Goal: Navigation & Orientation: Find specific page/section

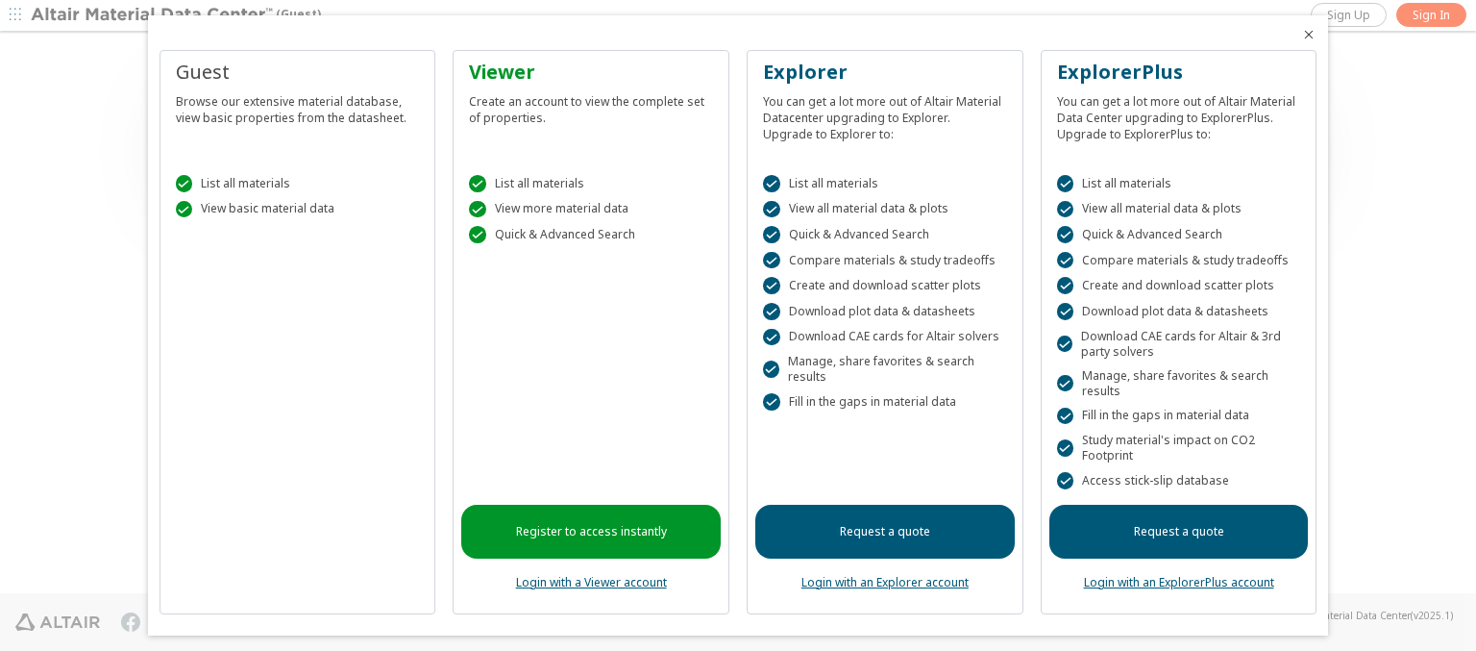
click at [1301, 35] on icon "Close" at bounding box center [1308, 34] width 15 height 15
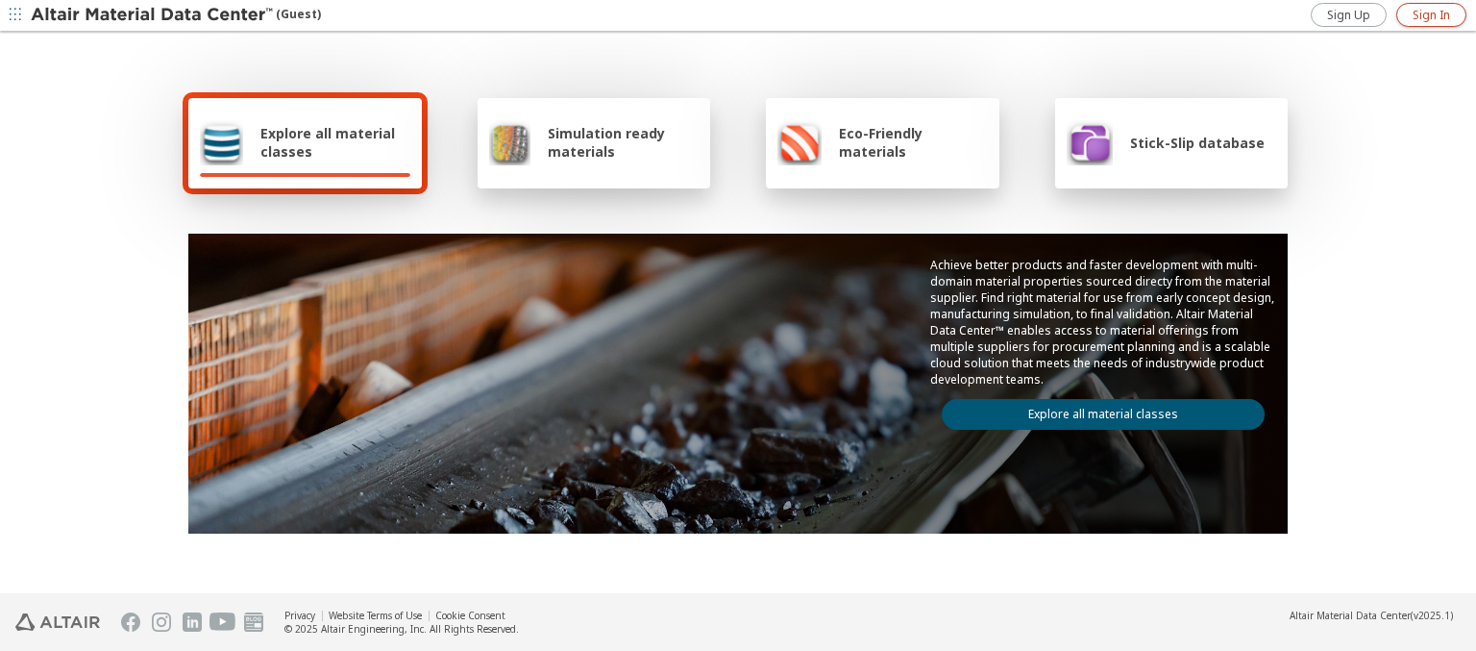
click at [1431, 14] on span "Sign In" at bounding box center [1431, 15] width 37 height 15
click at [153, 15] on img at bounding box center [153, 15] width 245 height 19
click at [328, 142] on span "Explore all material classes" at bounding box center [335, 142] width 150 height 37
click at [1096, 409] on link "Explore all material classes" at bounding box center [1103, 414] width 323 height 31
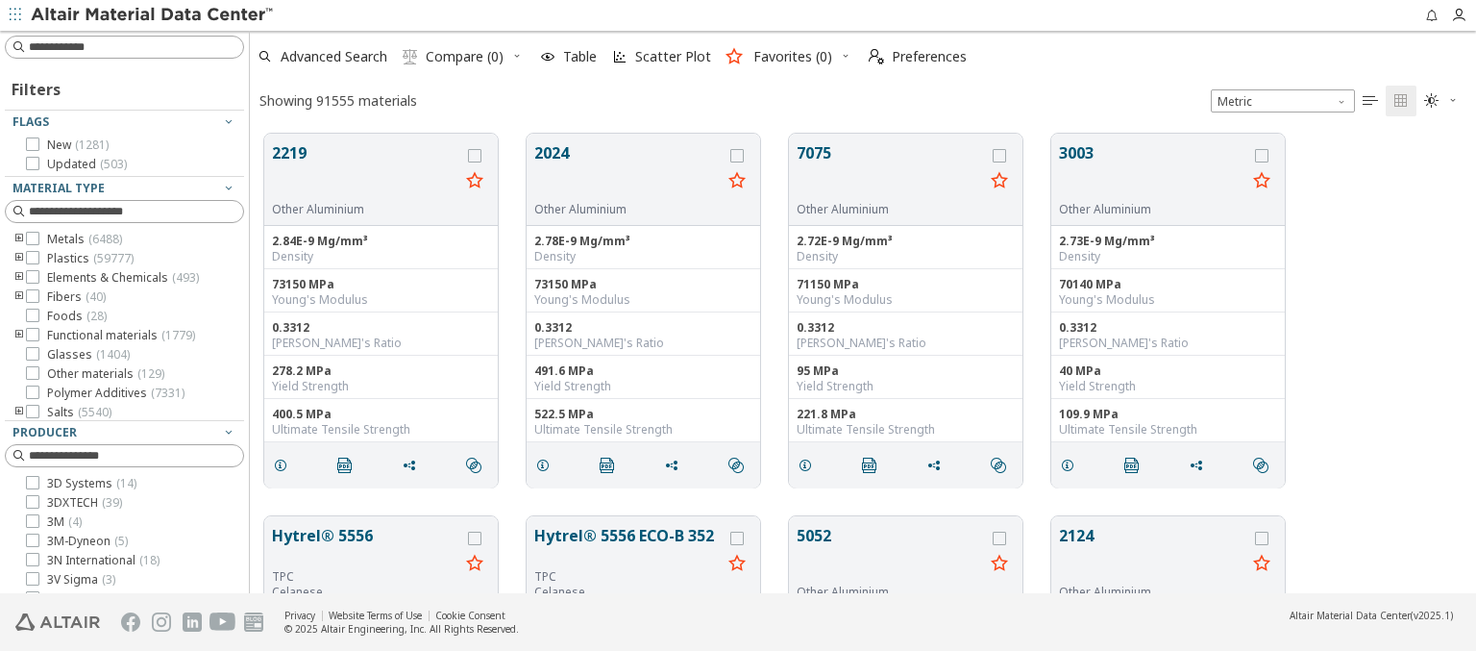
scroll to position [459, 1211]
click at [912, 57] on span "Preferences" at bounding box center [929, 56] width 75 height 13
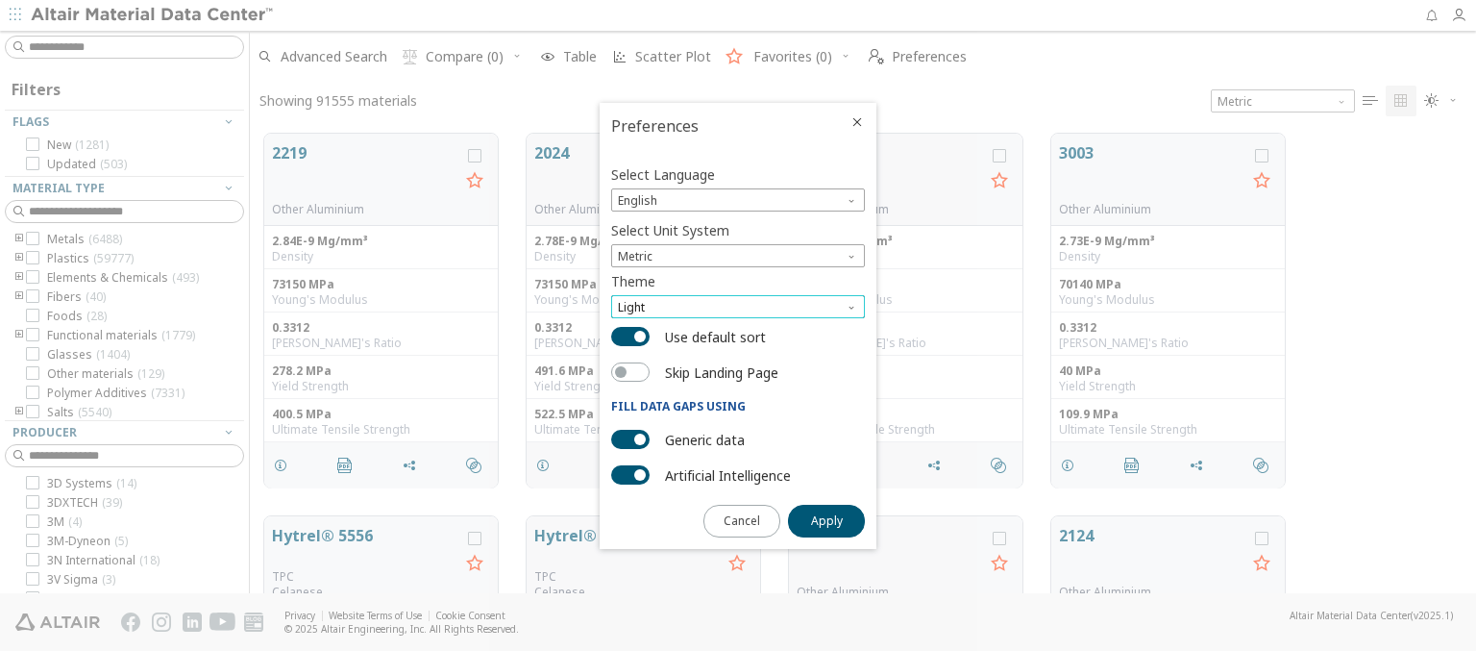
click at [738, 307] on span "Light" at bounding box center [738, 306] width 254 height 23
click at [632, 377] on span "Dark" at bounding box center [633, 376] width 26 height 15
click at [827, 519] on span "Apply" at bounding box center [827, 520] width 32 height 15
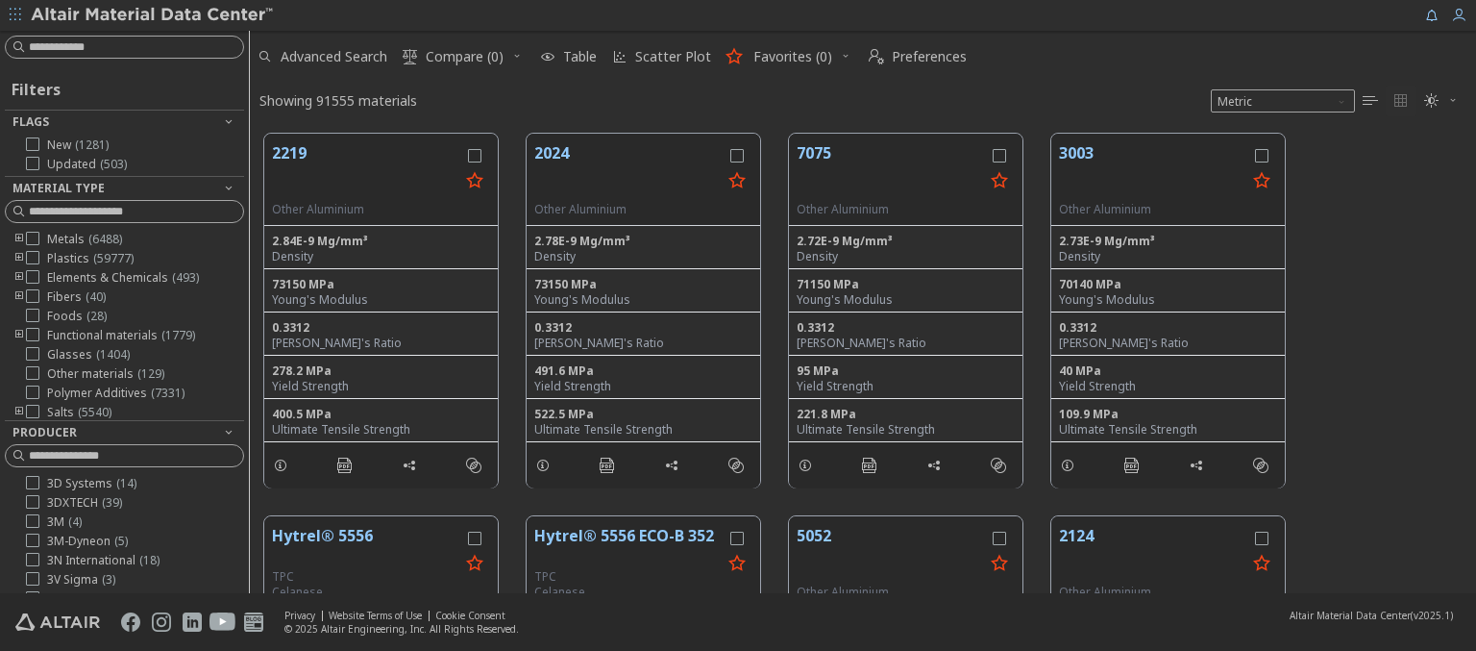
click at [153, 15] on img at bounding box center [153, 15] width 245 height 19
